Goal: Task Accomplishment & Management: Complete application form

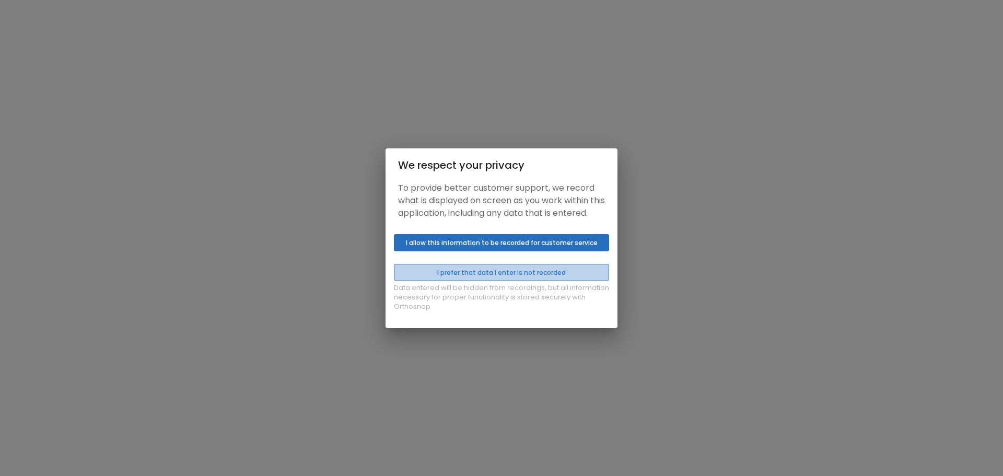
click at [546, 271] on button "I prefer that data I enter is not recorded" at bounding box center [501, 272] width 215 height 17
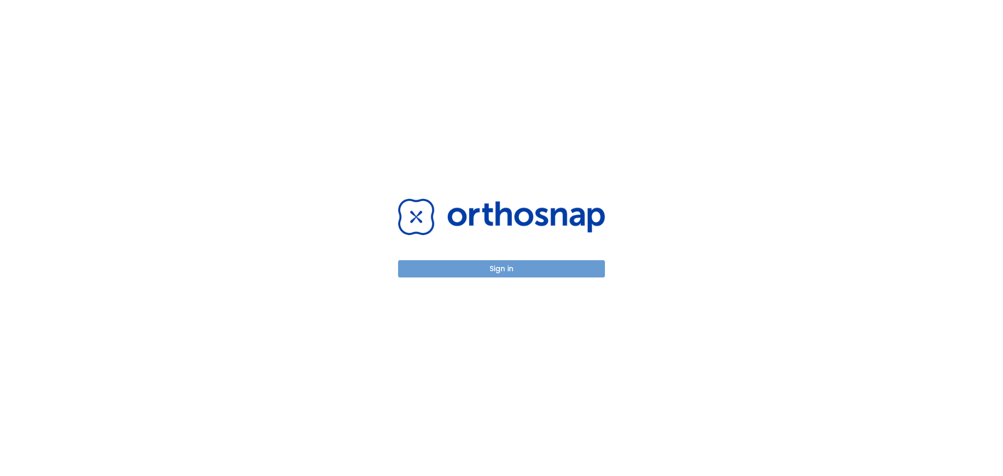
click at [550, 270] on button "Sign in" at bounding box center [501, 268] width 207 height 17
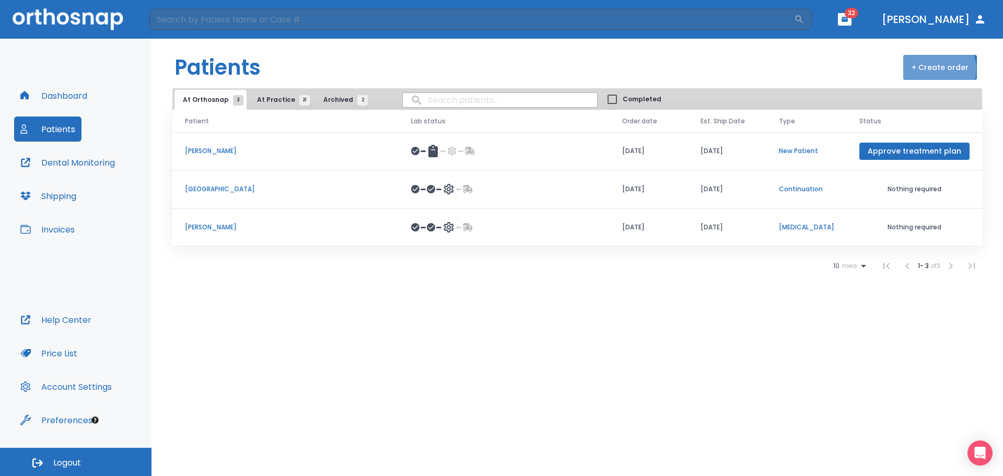
click at [928, 69] on button "+ Create order" at bounding box center [940, 67] width 74 height 25
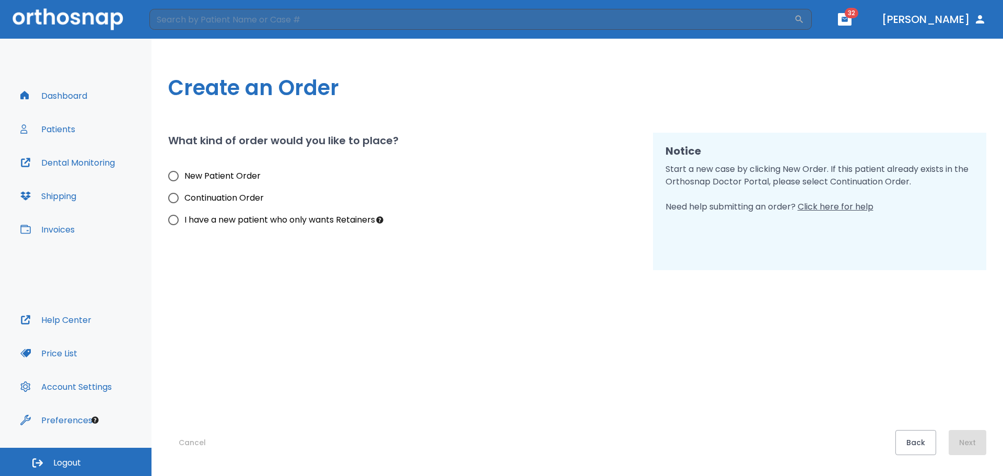
click at [296, 214] on span "I have a new patient who only wants Retainers" at bounding box center [279, 220] width 191 height 13
click at [184, 214] on input "I have a new patient who only wants Retainers" at bounding box center [173, 220] width 22 height 22
radio input "true"
click at [977, 445] on button "Next" at bounding box center [967, 442] width 38 height 25
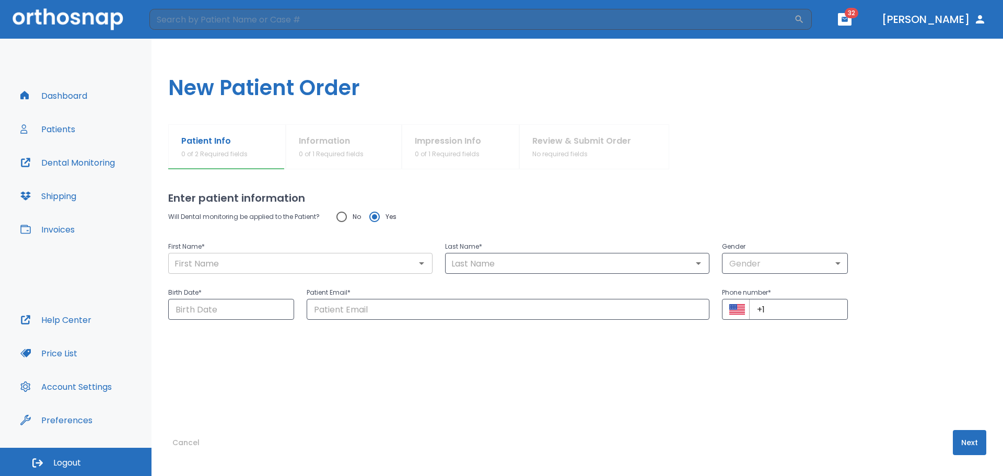
click at [240, 263] on input "text" at bounding box center [300, 263] width 258 height 15
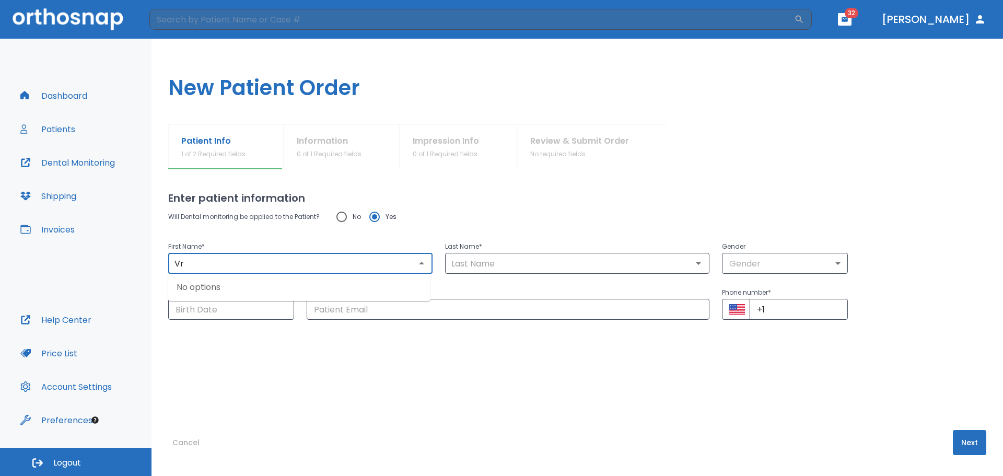
type input "V"
type input "Bryton"
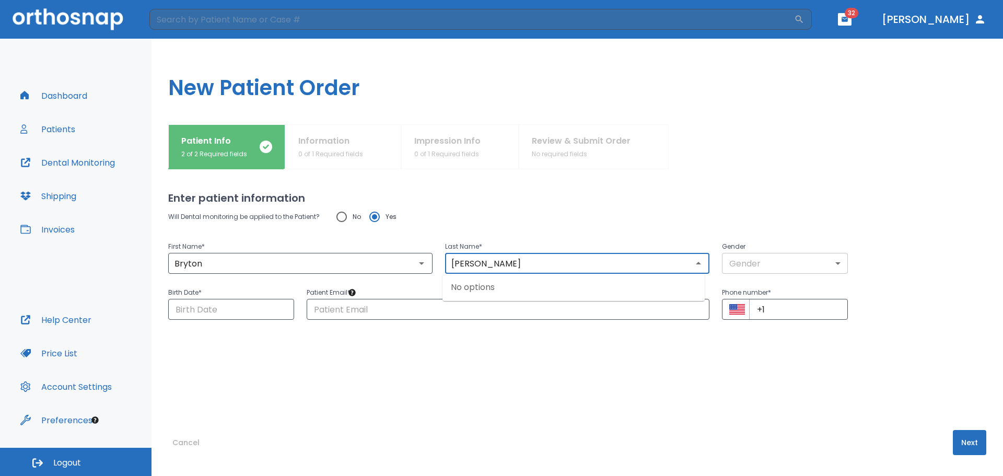
type input "[PERSON_NAME]"
click at [801, 262] on body "​ 32 [PERSON_NAME] Dashboard Patients Dental Monitoring Shipping Invoices Help …" at bounding box center [501, 238] width 1003 height 476
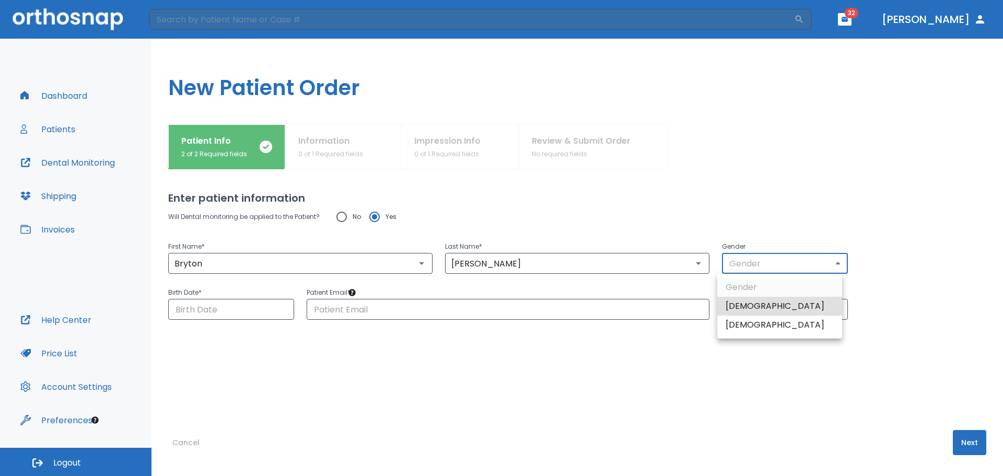
click at [774, 303] on li "[DEMOGRAPHIC_DATA]" at bounding box center [779, 306] width 125 height 19
type input "1"
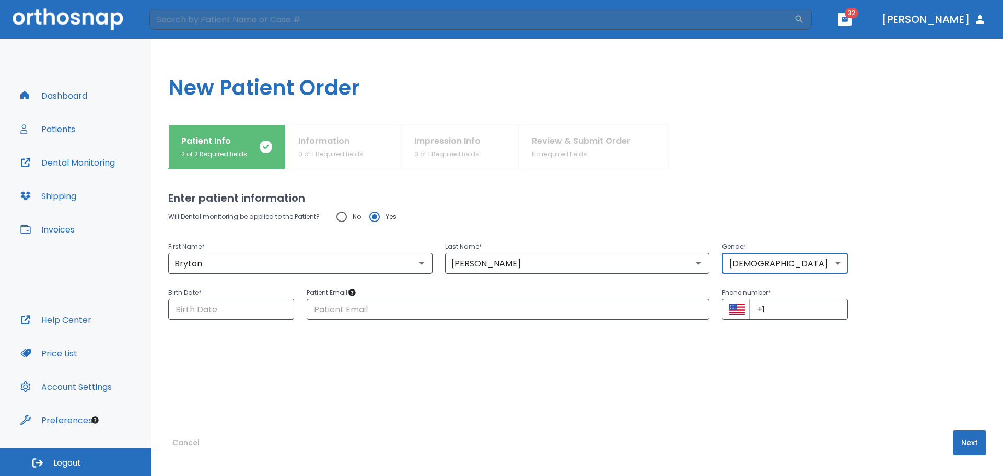
click at [348, 214] on input "No" at bounding box center [342, 217] width 22 height 22
radio input "true"
click at [959, 444] on button "Next" at bounding box center [969, 442] width 33 height 25
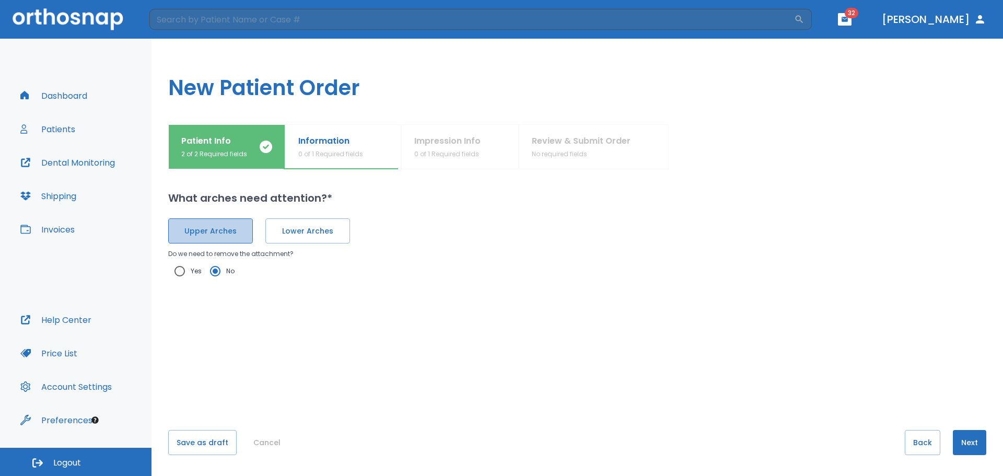
drag, startPoint x: 236, startPoint y: 228, endPoint x: 295, endPoint y: 224, distance: 58.6
click at [240, 228] on span "Upper Arches" at bounding box center [210, 231] width 63 height 11
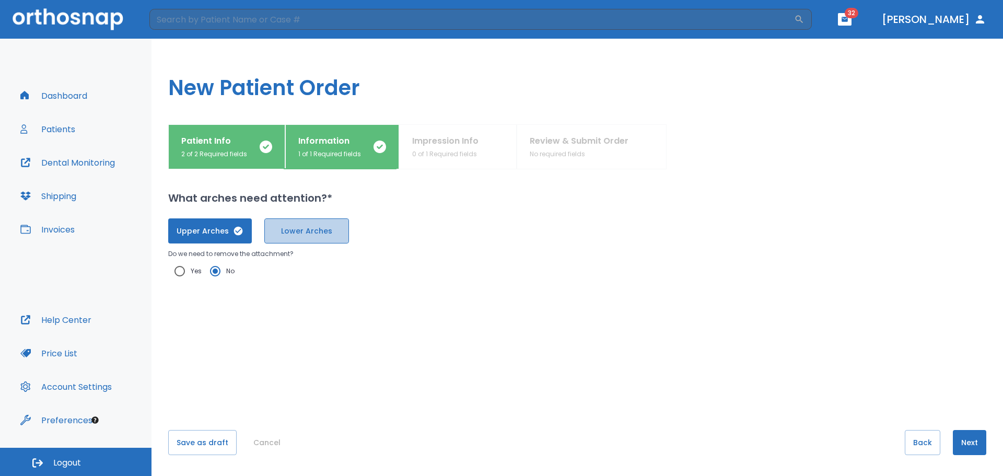
click at [295, 224] on button "Lower Arches" at bounding box center [306, 230] width 85 height 25
click at [966, 440] on button "Next" at bounding box center [969, 442] width 33 height 25
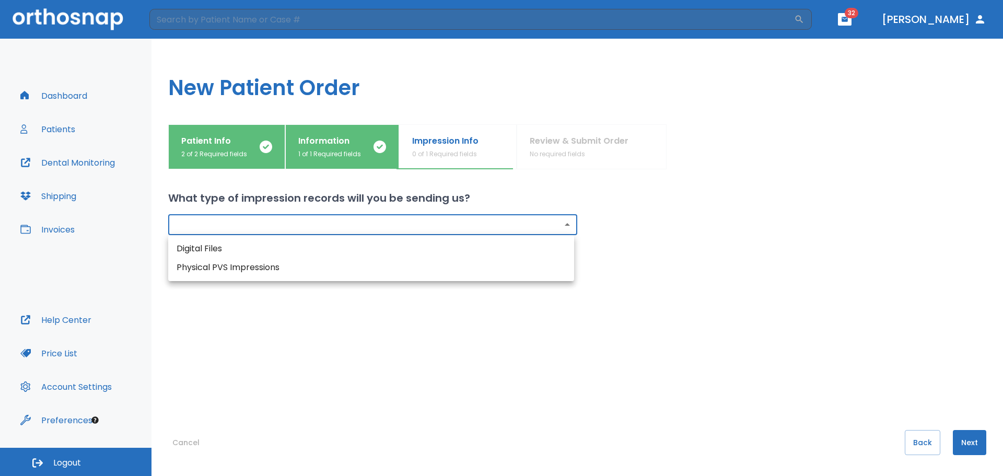
click at [399, 229] on body "​ 32 [PERSON_NAME] Dashboard Patients Dental Monitoring Shipping Invoices Help …" at bounding box center [501, 238] width 1003 height 476
click at [322, 245] on li "Digital Files" at bounding box center [371, 248] width 406 height 19
type input "digital"
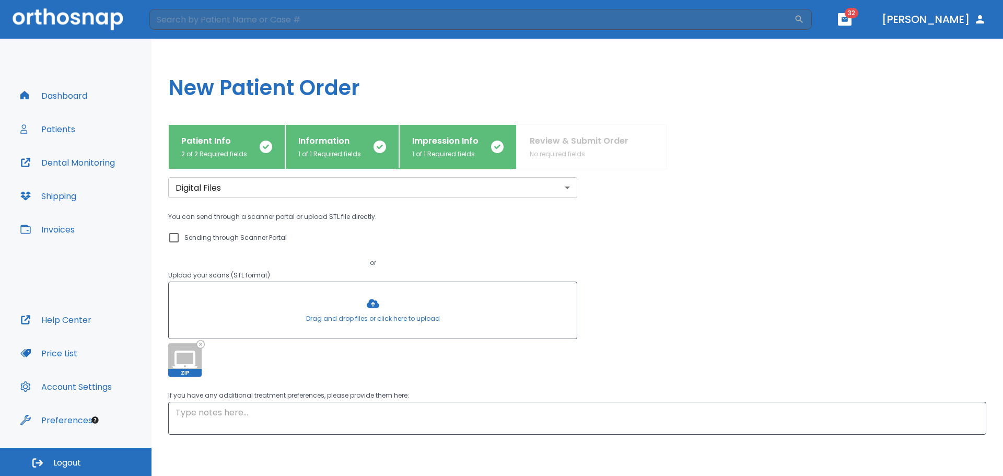
scroll to position [84, 0]
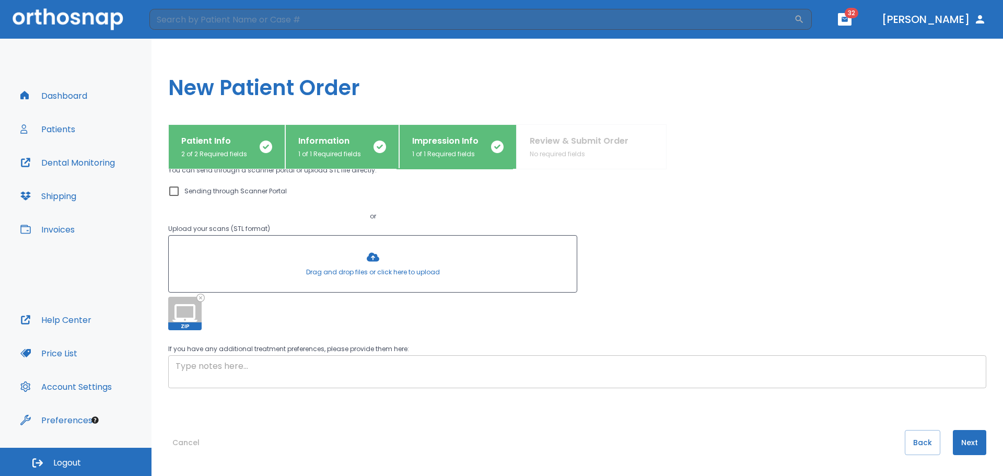
click at [595, 374] on textarea at bounding box center [576, 372] width 803 height 24
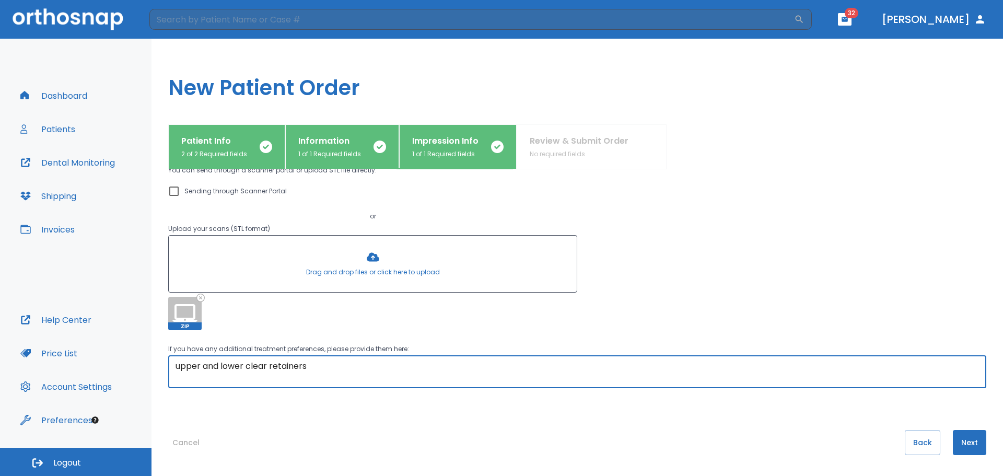
type textarea "upper and lower clear retainers"
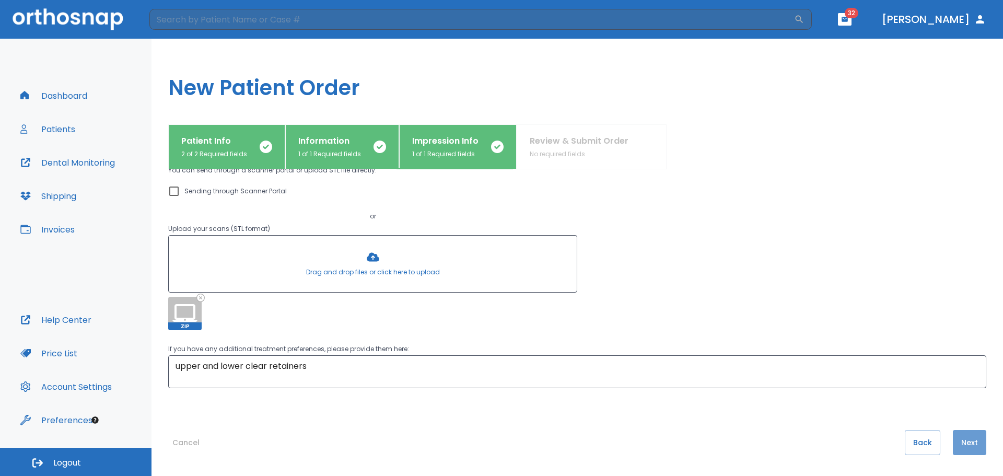
click at [957, 439] on button "Next" at bounding box center [969, 442] width 33 height 25
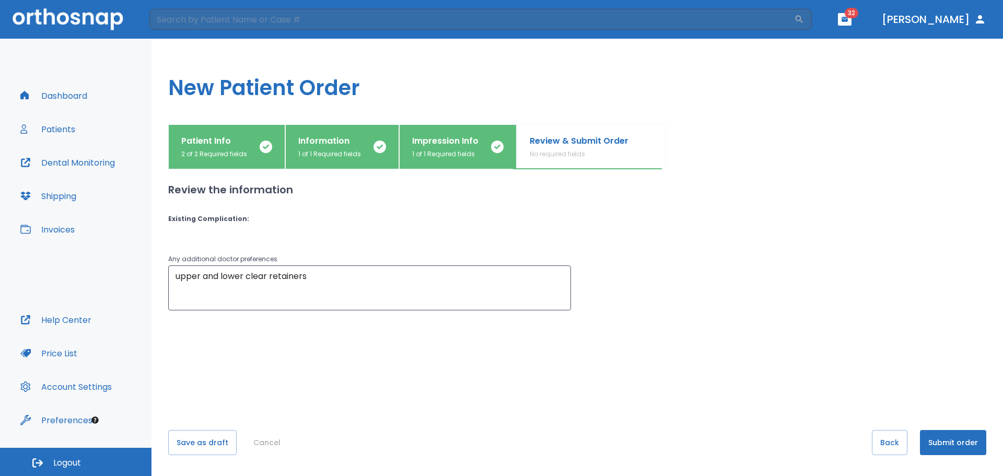
scroll to position [0, 0]
click at [957, 439] on button "Submit order" at bounding box center [953, 442] width 66 height 25
